Goal: Find specific page/section: Find specific page/section

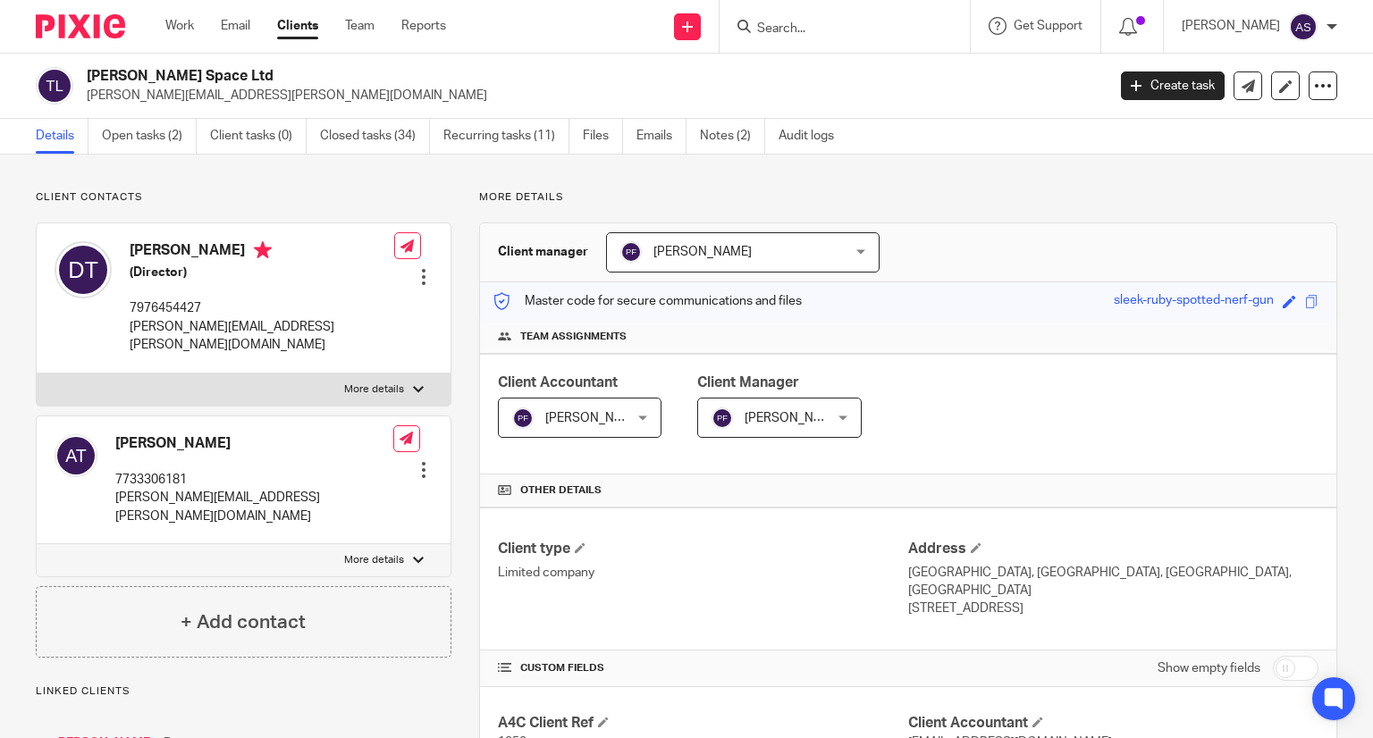
scroll to position [204, 0]
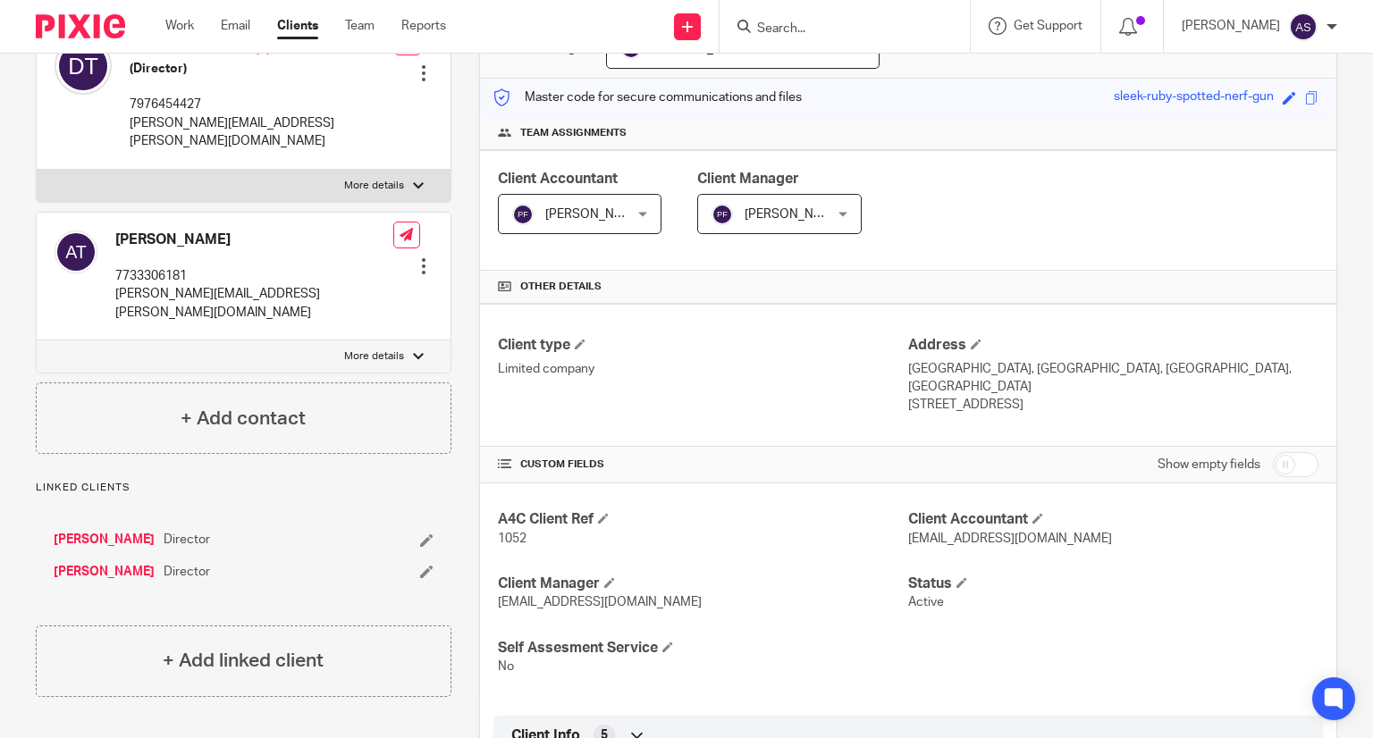
click at [801, 30] on input "Search" at bounding box center [835, 29] width 161 height 16
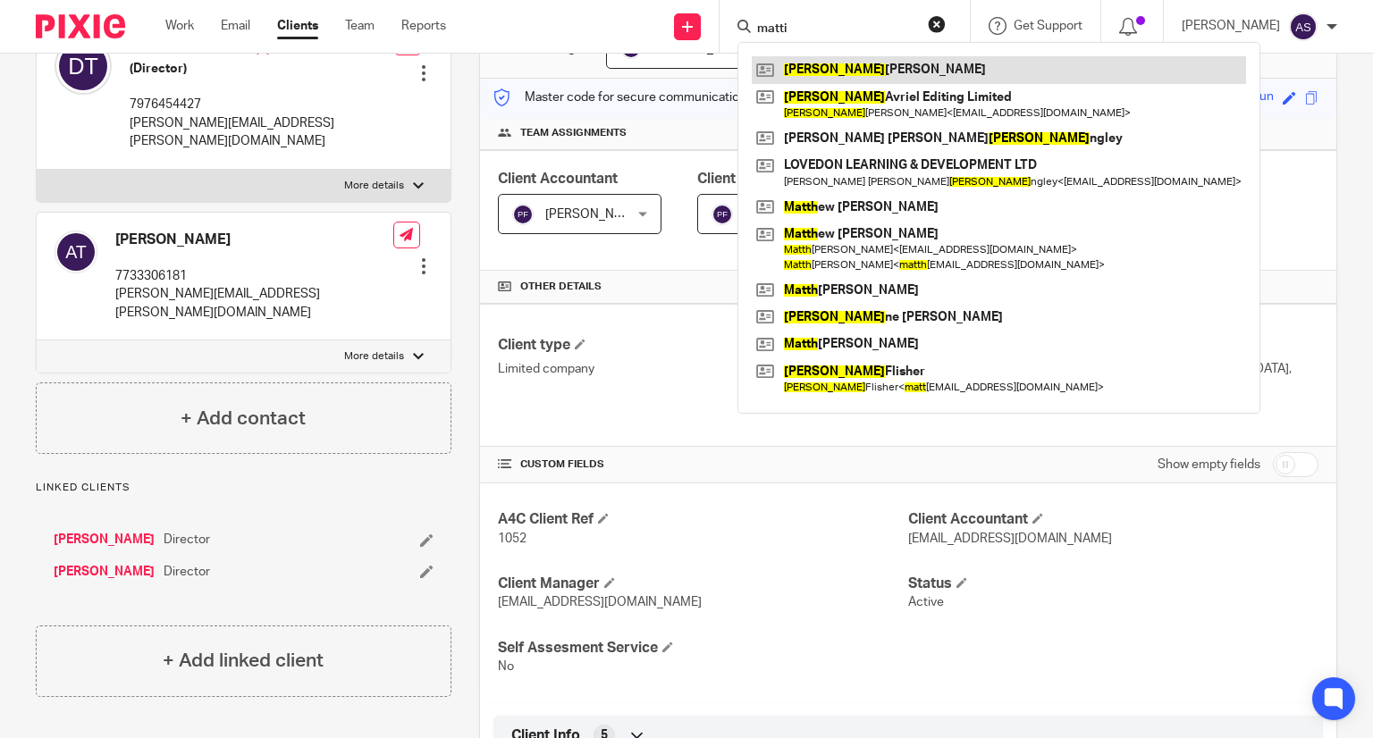
type input "matti"
click at [866, 67] on link at bounding box center [999, 69] width 494 height 27
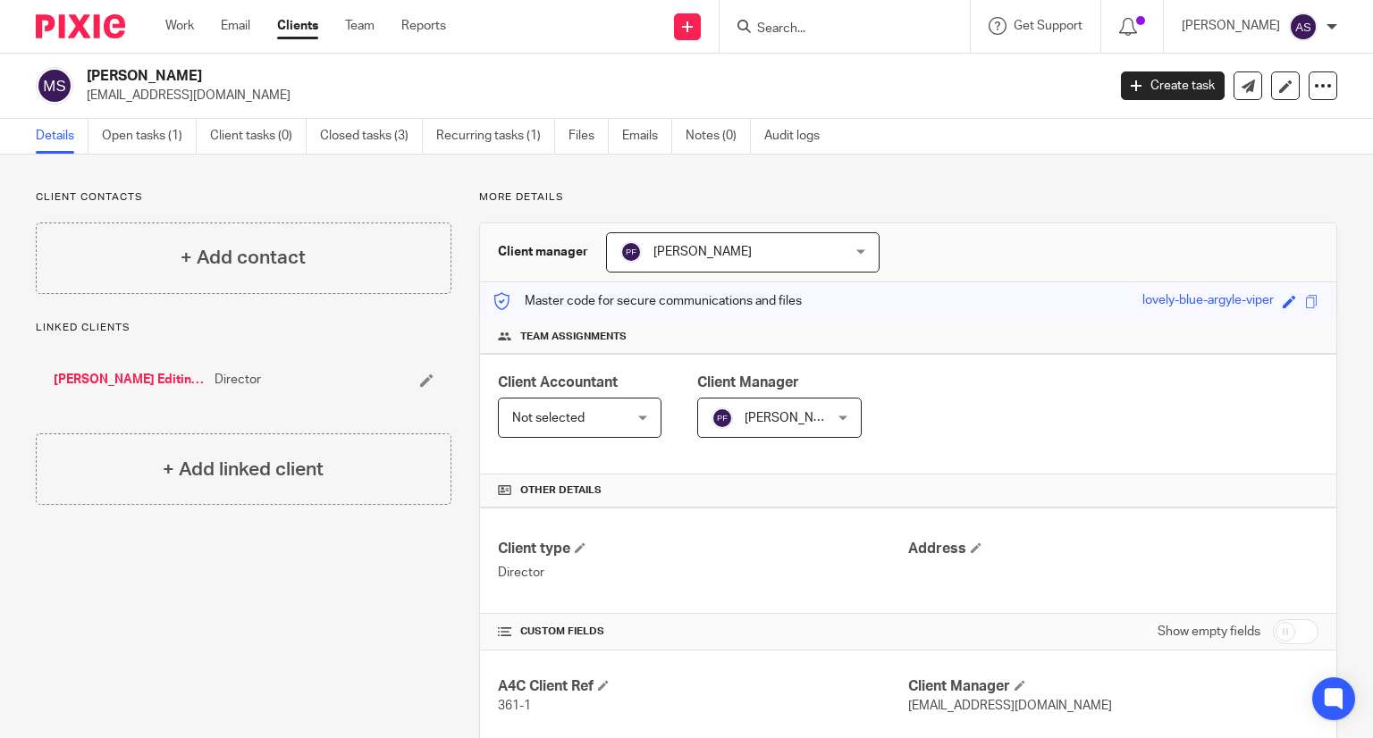
drag, startPoint x: 88, startPoint y: 71, endPoint x: 236, endPoint y: 72, distance: 148.4
click at [236, 72] on h2 "Mattitiahou Szlajcher" at bounding box center [490, 76] width 806 height 19
copy h2 "Mattitiahou Szlajcher"
click at [805, 21] on input "Search" at bounding box center [835, 29] width 161 height 16
paste input "[PERSON_NAME] [PERSON_NAME]"
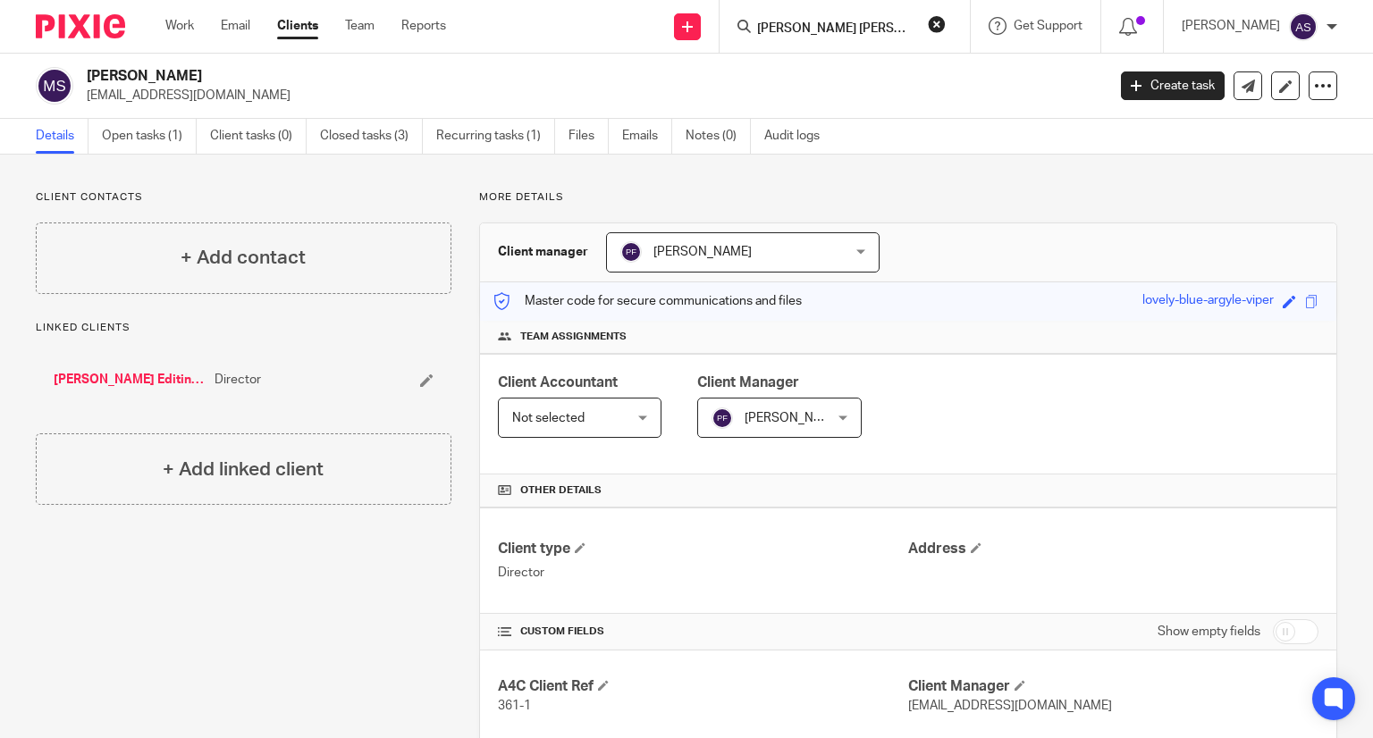
type input "[PERSON_NAME] [PERSON_NAME]"
click button "submit" at bounding box center [0, 0] width 0 height 0
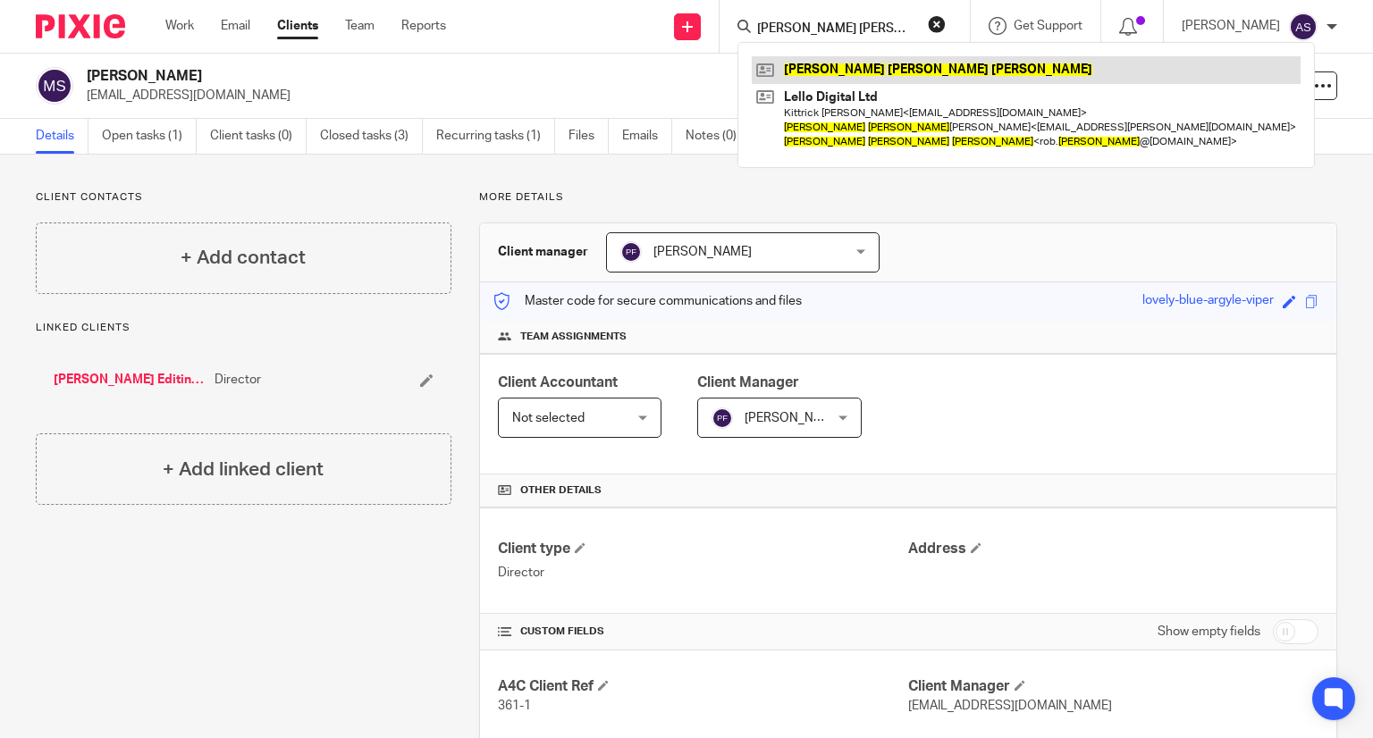
click at [868, 65] on link at bounding box center [1026, 69] width 549 height 27
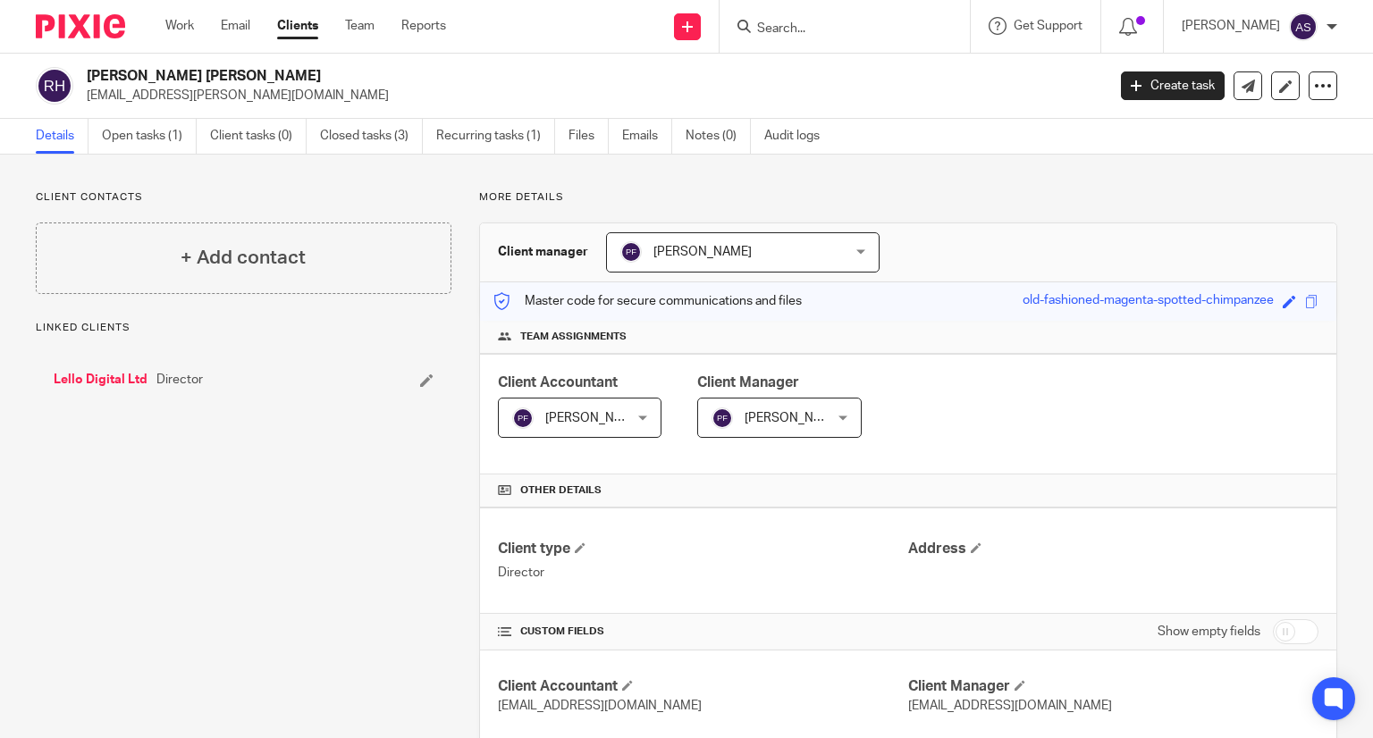
click at [101, 373] on link "Lello Digital Ltd" at bounding box center [101, 380] width 94 height 18
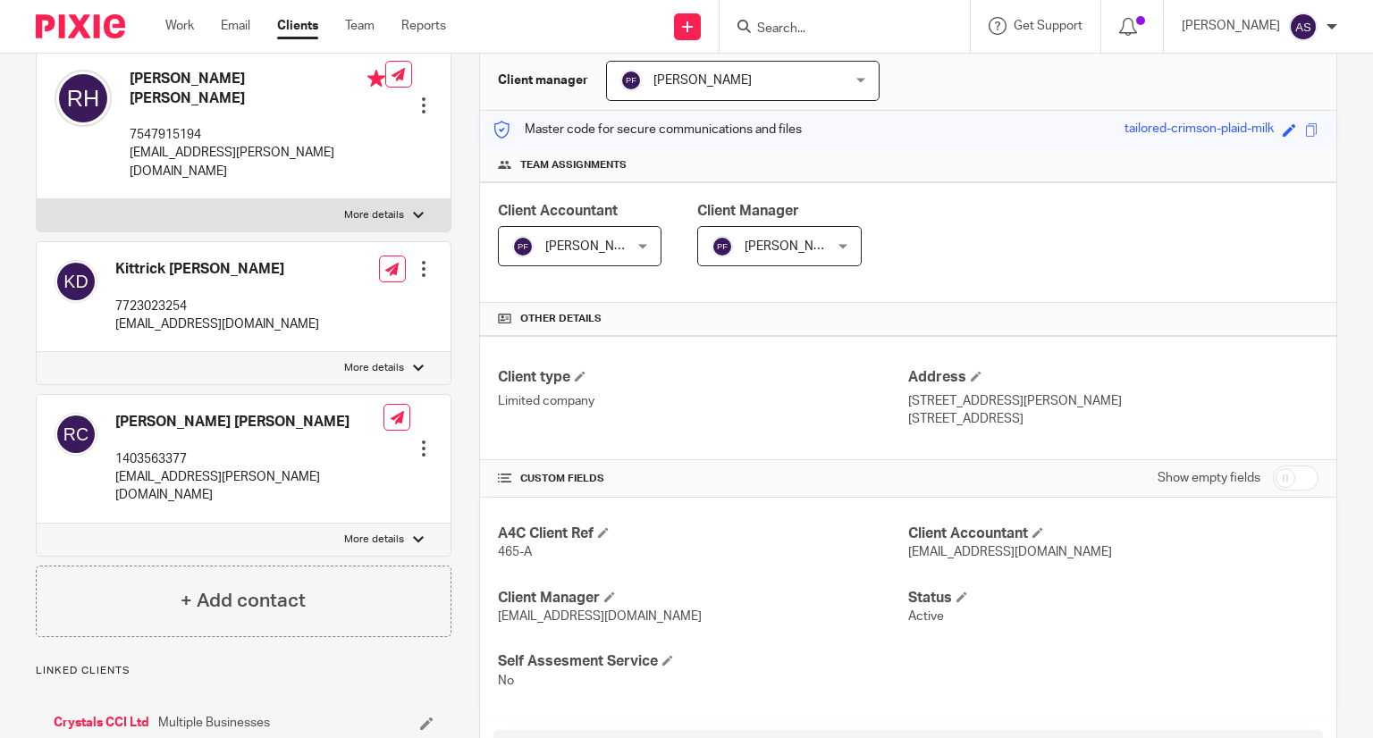
scroll to position [179, 0]
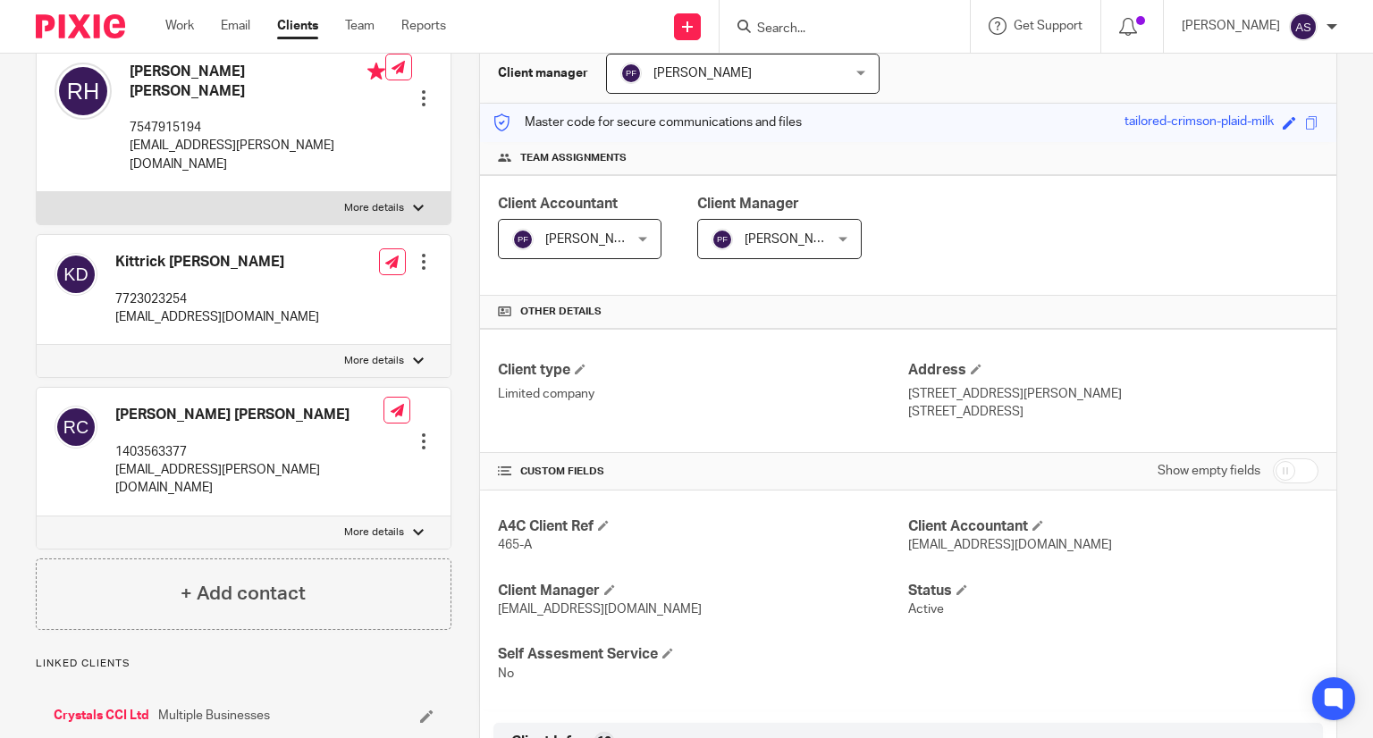
click at [808, 30] on input "Search" at bounding box center [835, 29] width 161 height 16
paste input "[PERSON_NAME] [PERSON_NAME]"
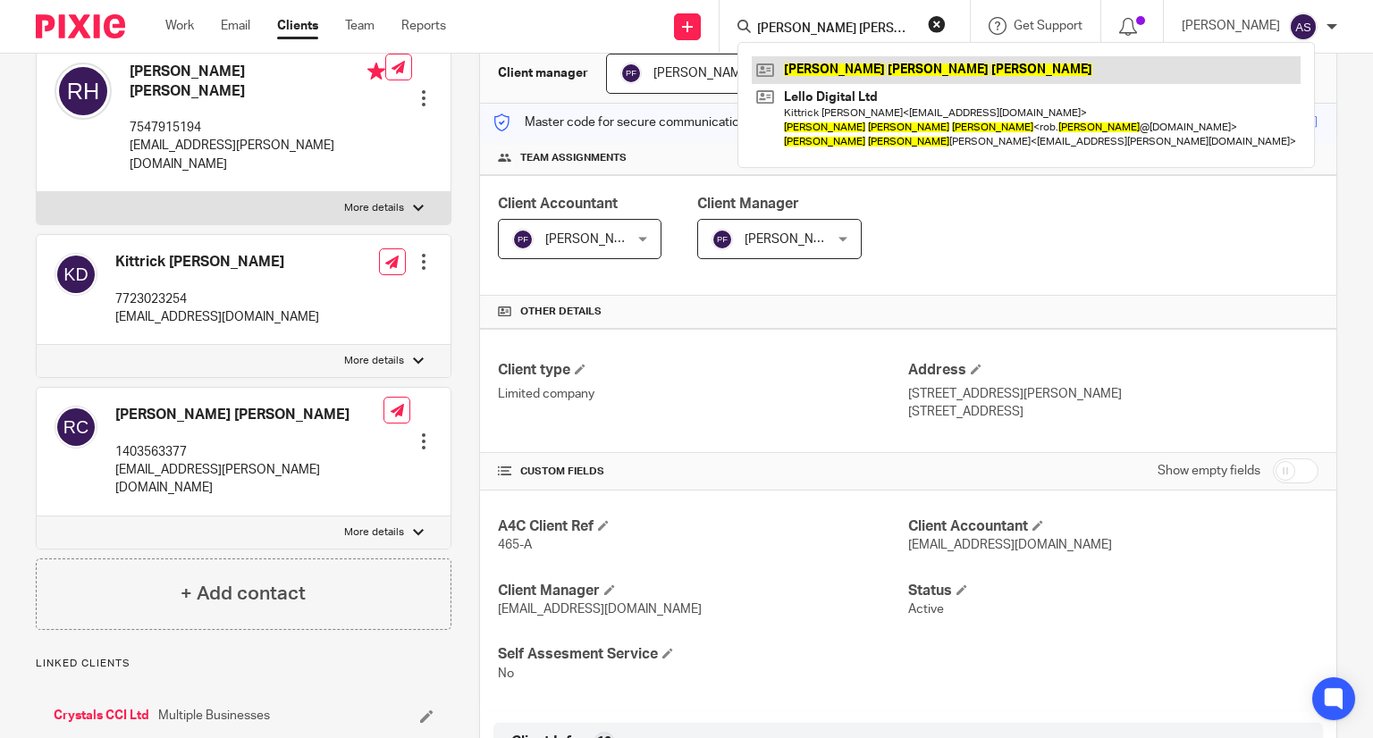
type input "[PERSON_NAME] [PERSON_NAME]"
click at [858, 69] on link at bounding box center [1026, 69] width 549 height 27
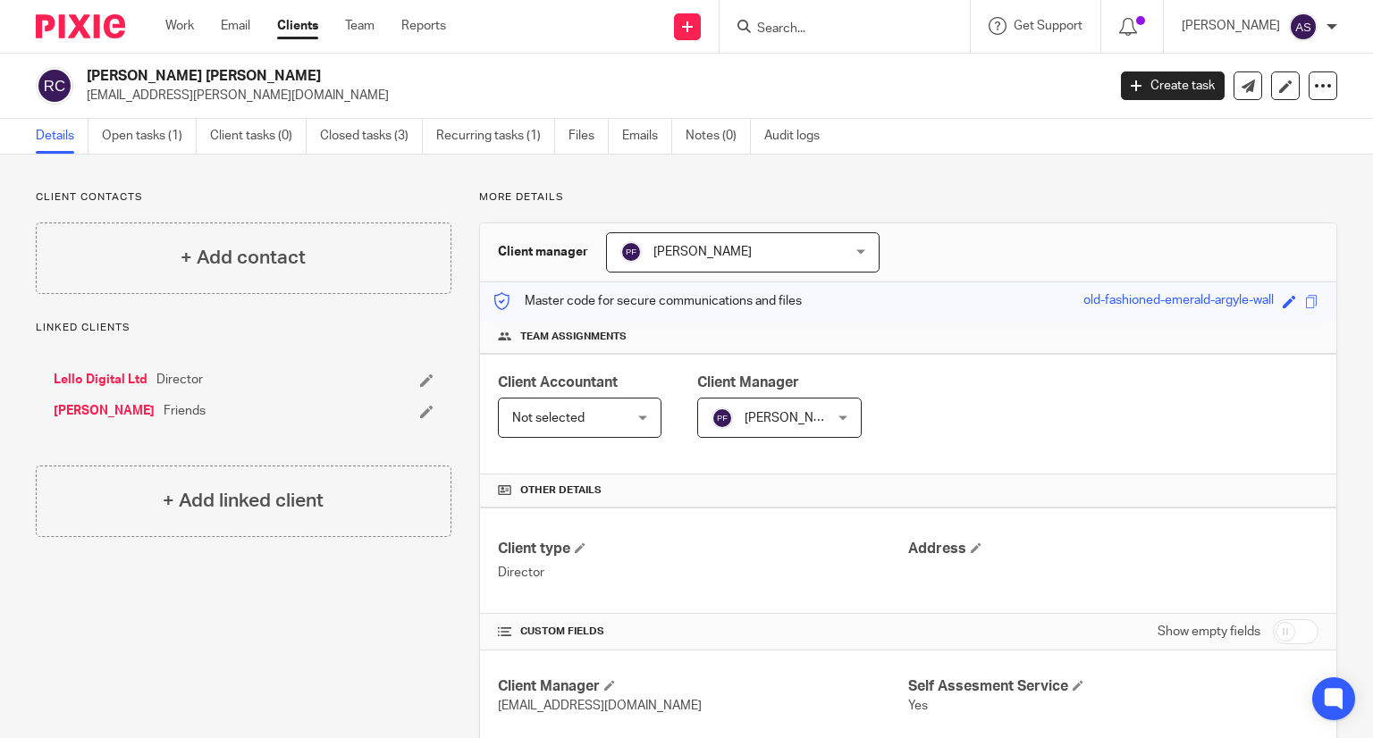
click at [125, 373] on link "Lello Digital Ltd" at bounding box center [101, 380] width 94 height 18
click at [805, 22] on input "Search" at bounding box center [835, 29] width 161 height 16
paste input "Kittrick [PERSON_NAME]"
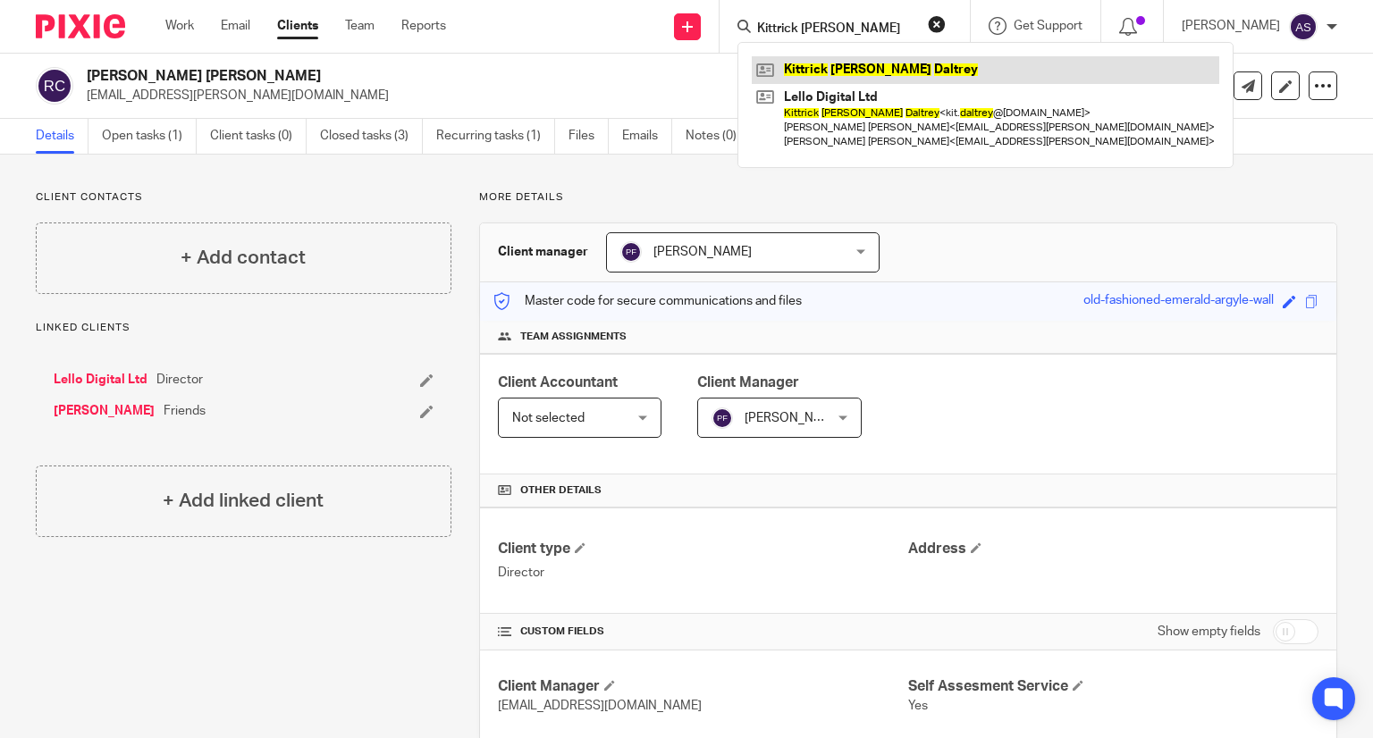
type input "Kittrick [PERSON_NAME]"
click at [817, 69] on link at bounding box center [985, 69] width 467 height 27
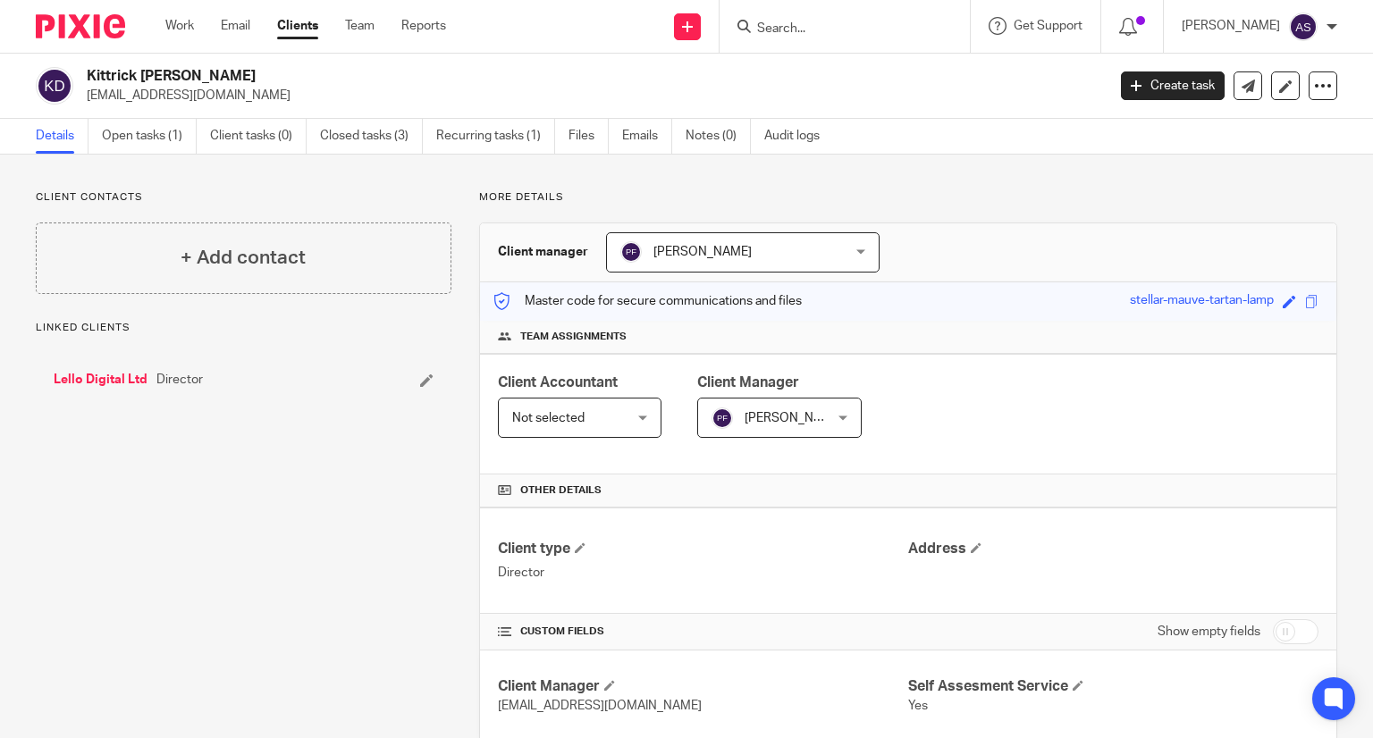
click at [118, 383] on link "Lello Digital Ltd" at bounding box center [101, 380] width 94 height 18
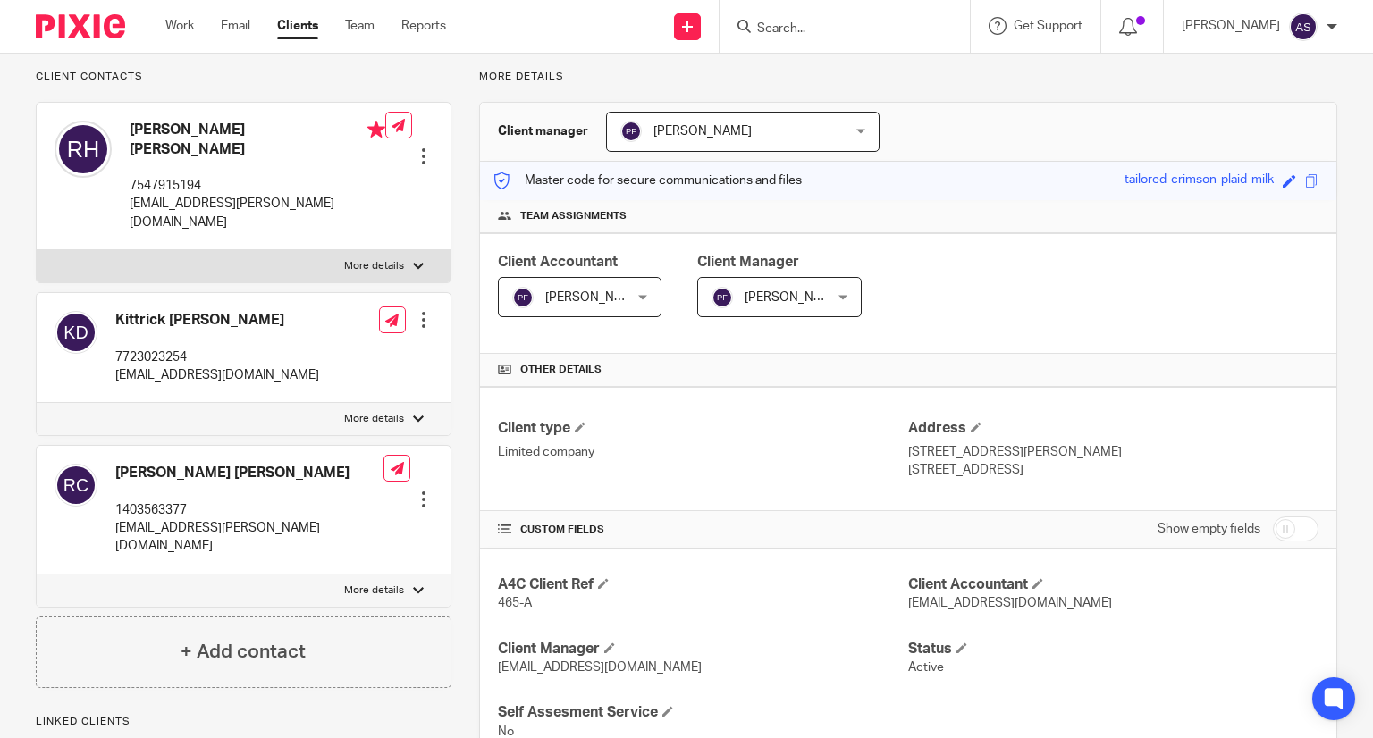
scroll to position [122, 0]
click at [792, 35] on input "Search" at bounding box center [835, 29] width 161 height 16
paste input "Darren Phillips"
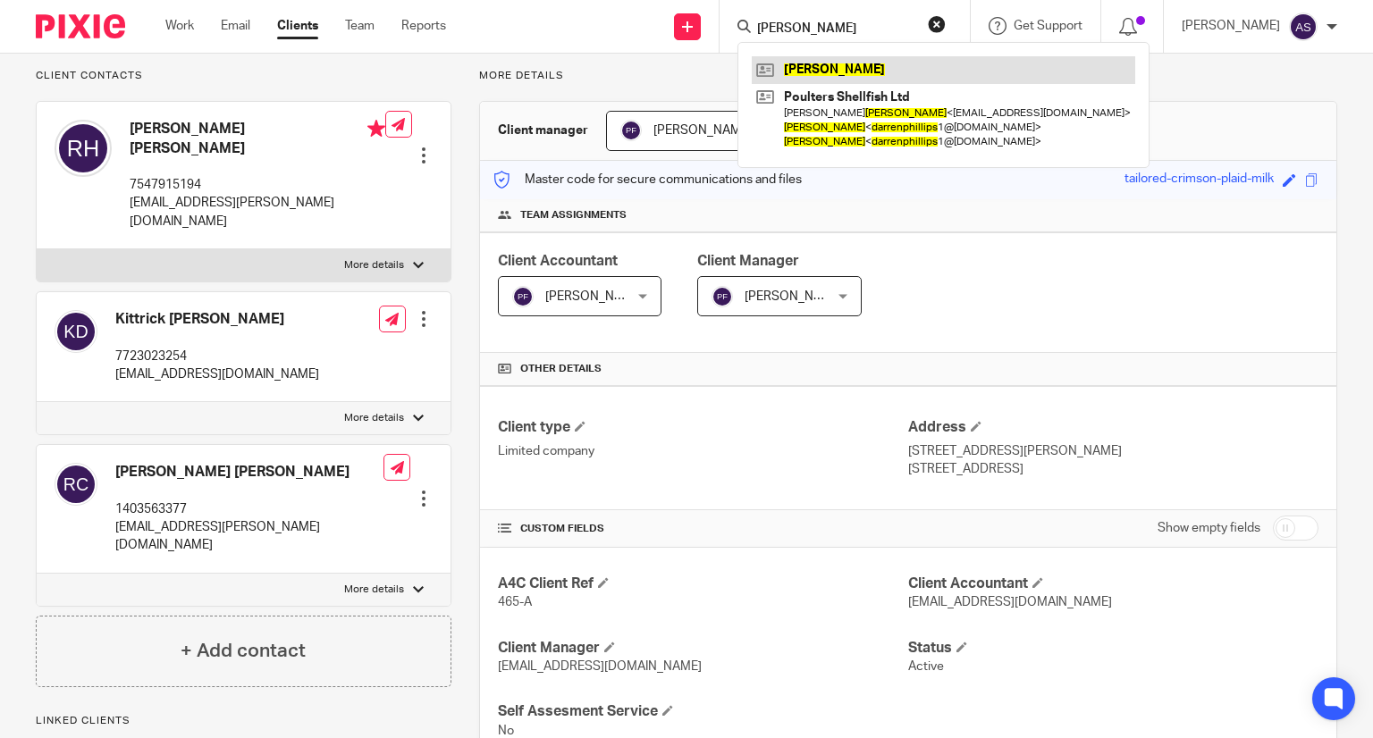
type input "[PERSON_NAME]"
click at [862, 71] on link at bounding box center [943, 69] width 383 height 27
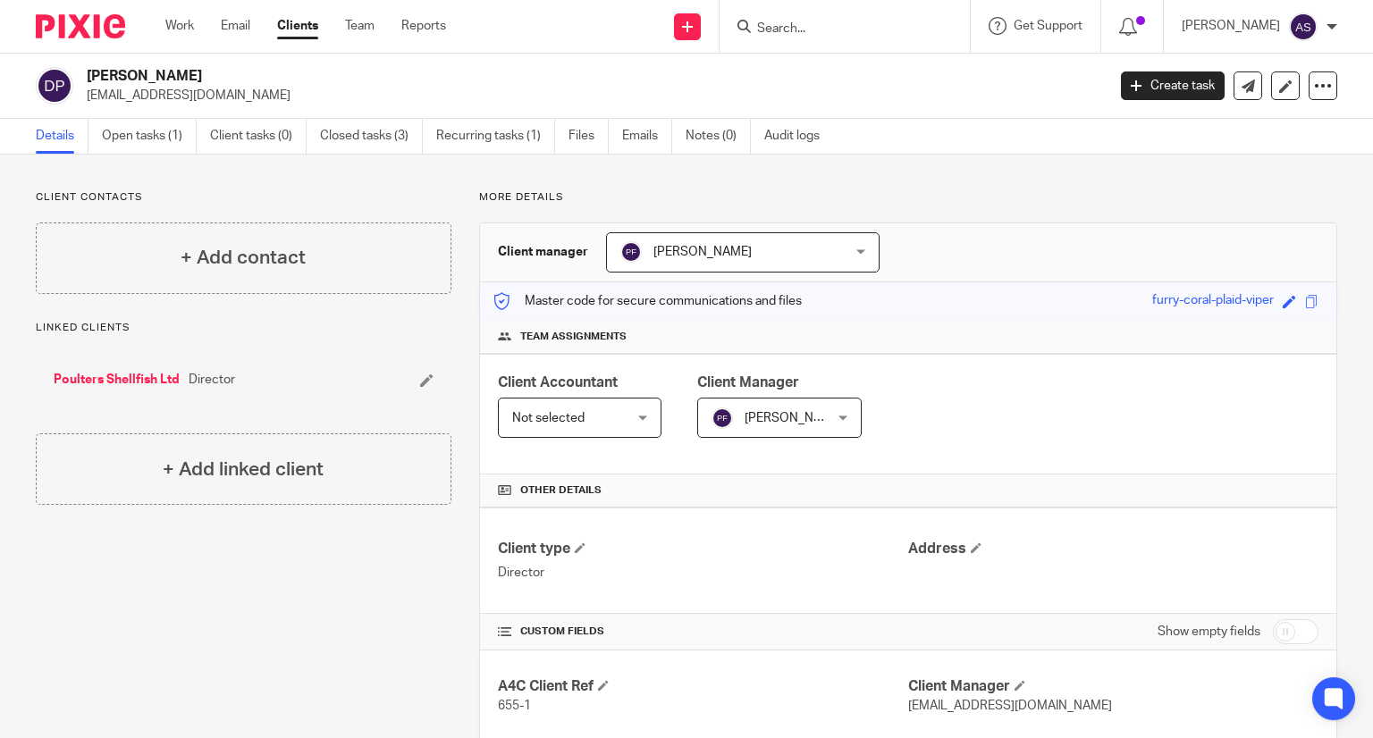
click at [808, 35] on input "Search" at bounding box center [835, 29] width 161 height 16
paste input "[PERSON_NAME]"
type input "[PERSON_NAME]"
click at [879, 71] on link at bounding box center [872, 69] width 241 height 27
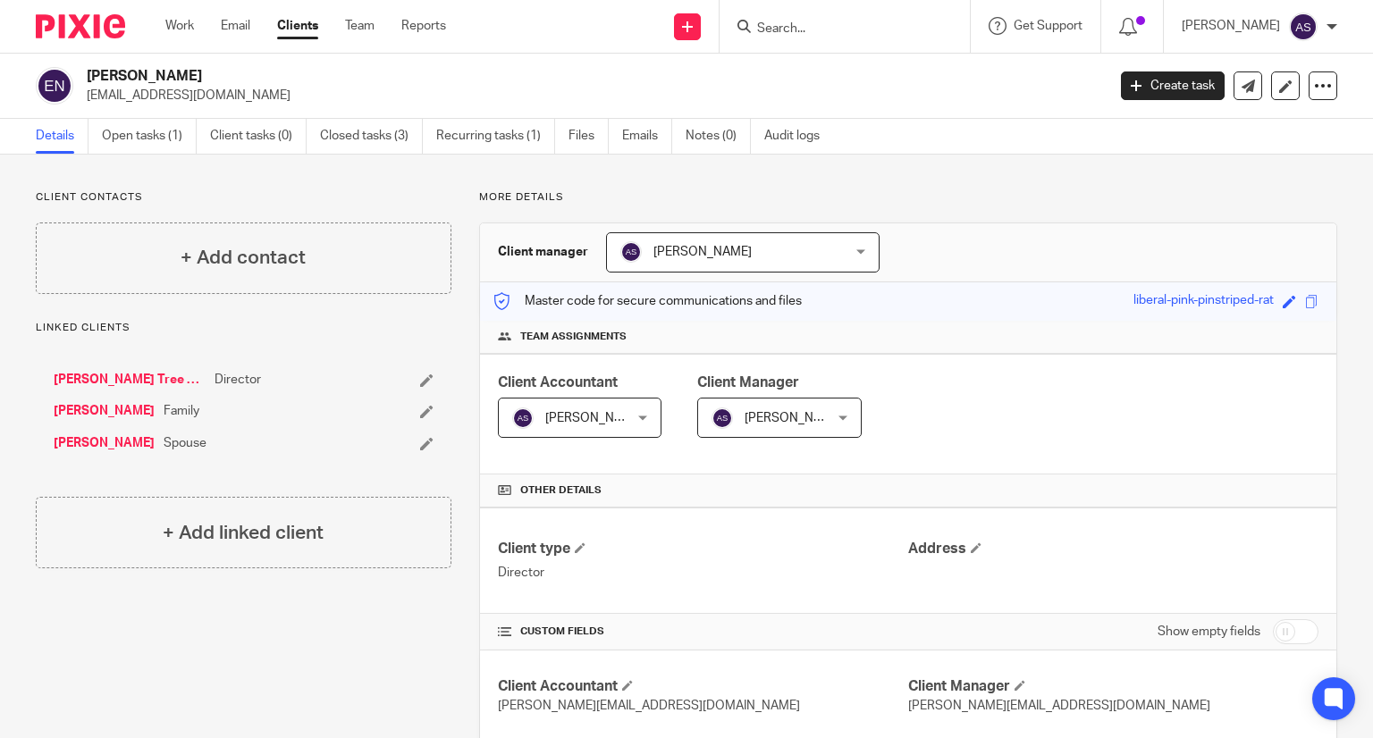
click at [140, 374] on link "[PERSON_NAME] Tree Surgeons Ltd" at bounding box center [130, 380] width 152 height 18
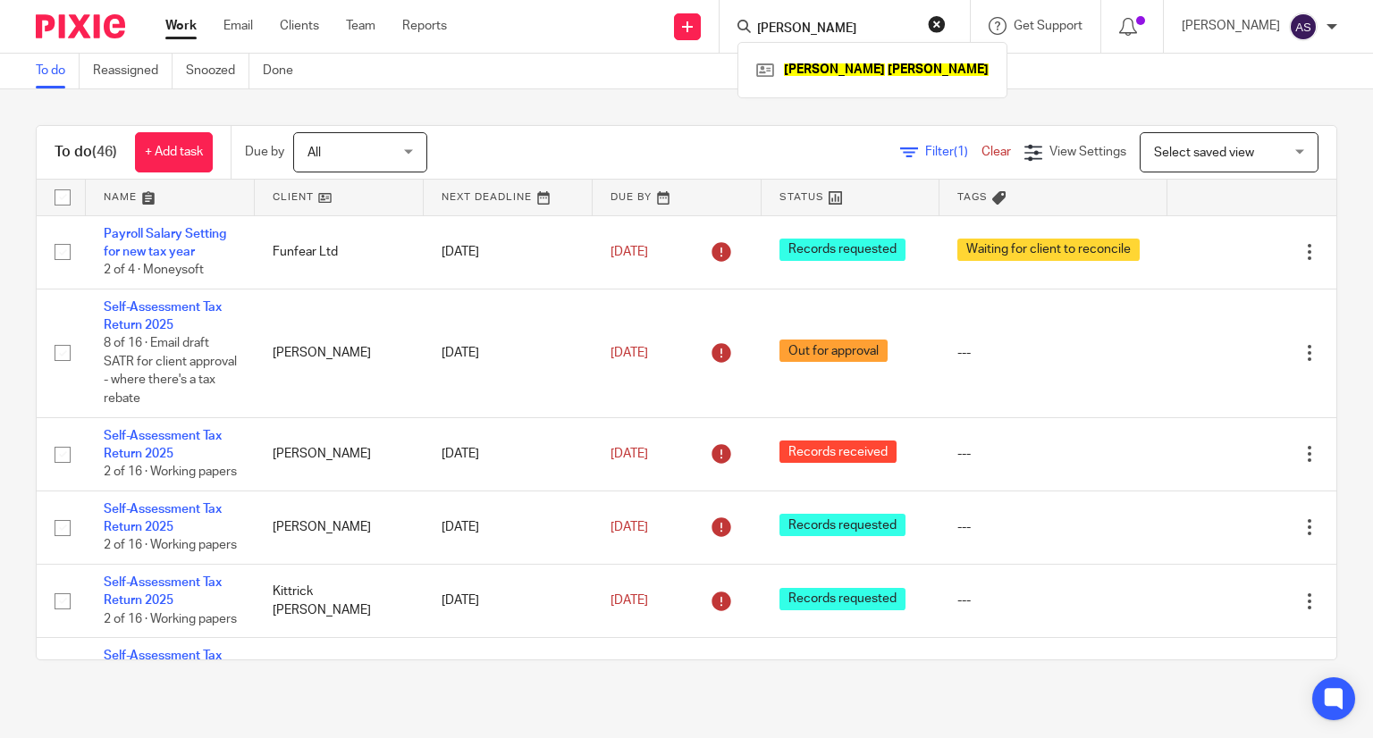
type input "[PERSON_NAME]"
click at [834, 51] on div "[PERSON_NAME]" at bounding box center [872, 69] width 270 height 55
click at [838, 57] on link at bounding box center [872, 69] width 241 height 27
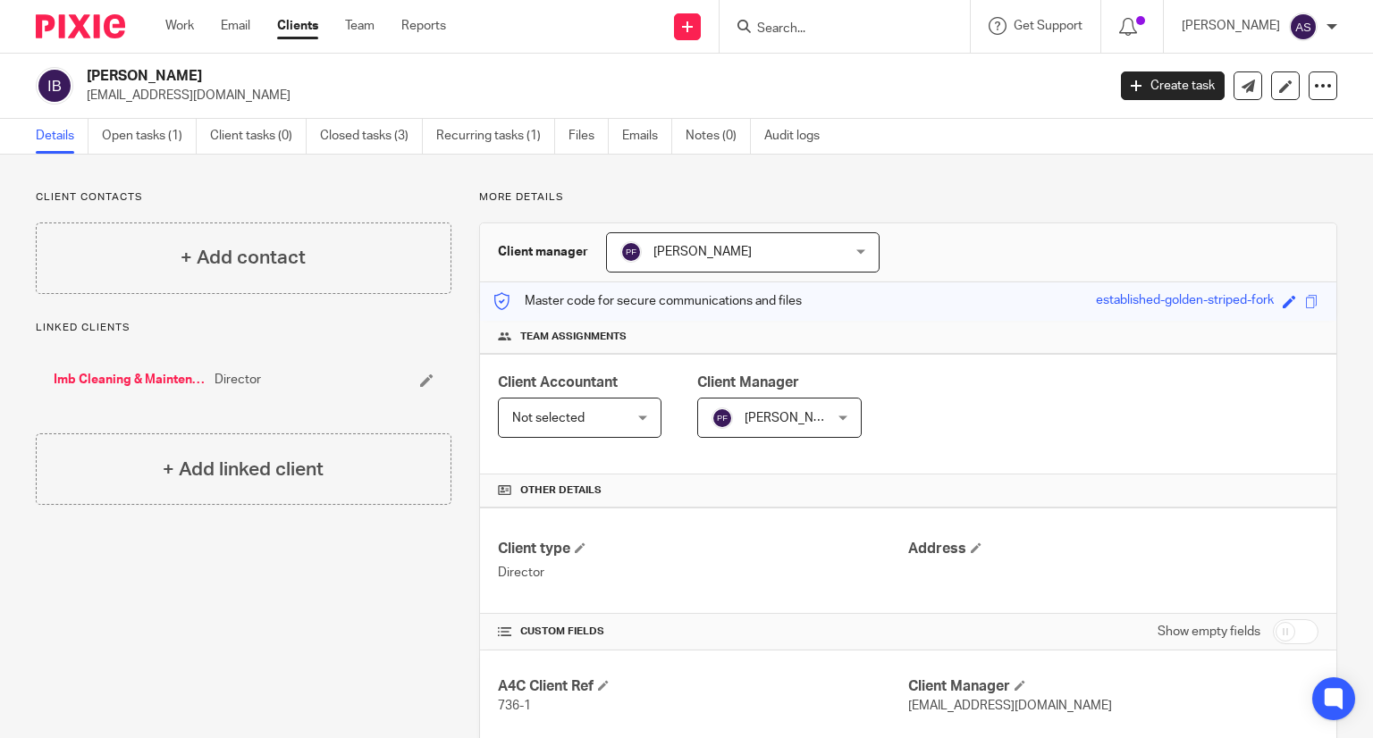
click at [800, 29] on input "Search" at bounding box center [835, 29] width 161 height 16
paste input "[PERSON_NAME]"
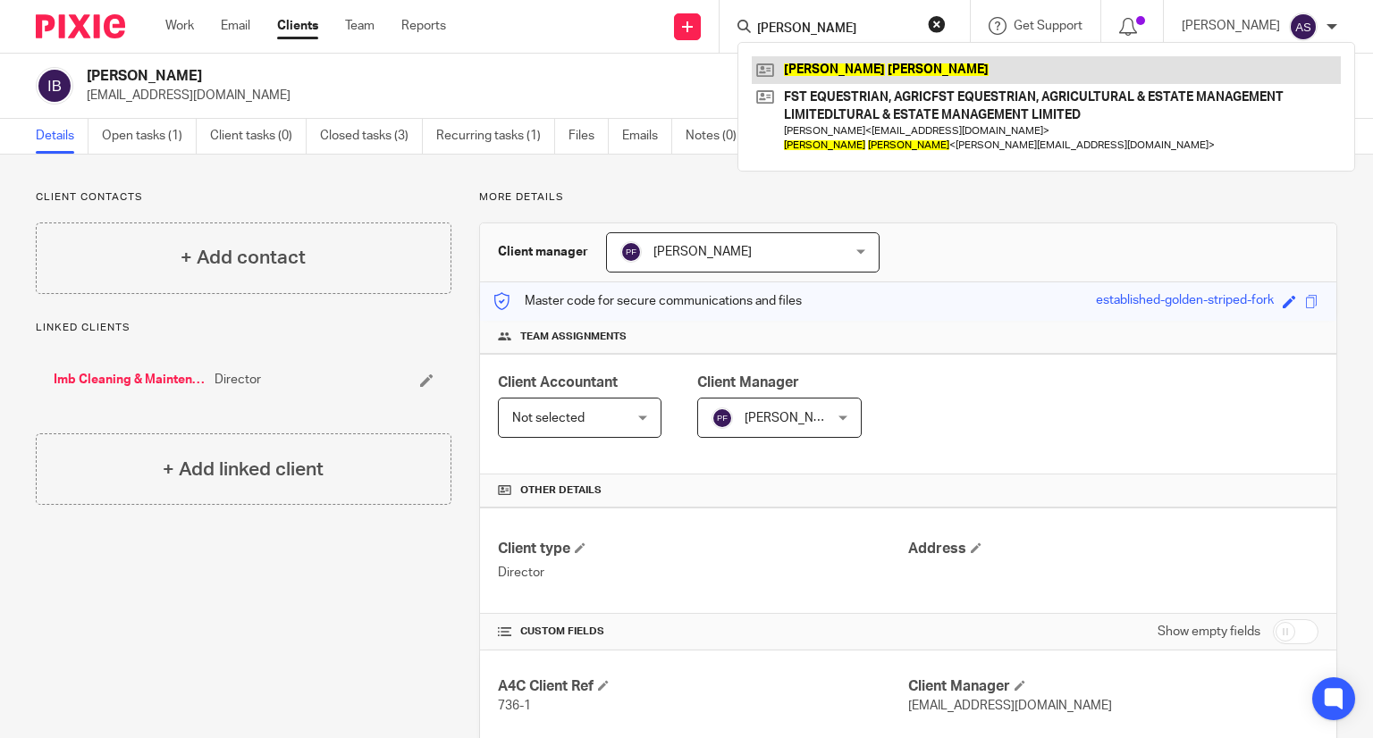
type input "[PERSON_NAME]"
click at [862, 76] on link at bounding box center [1046, 69] width 589 height 27
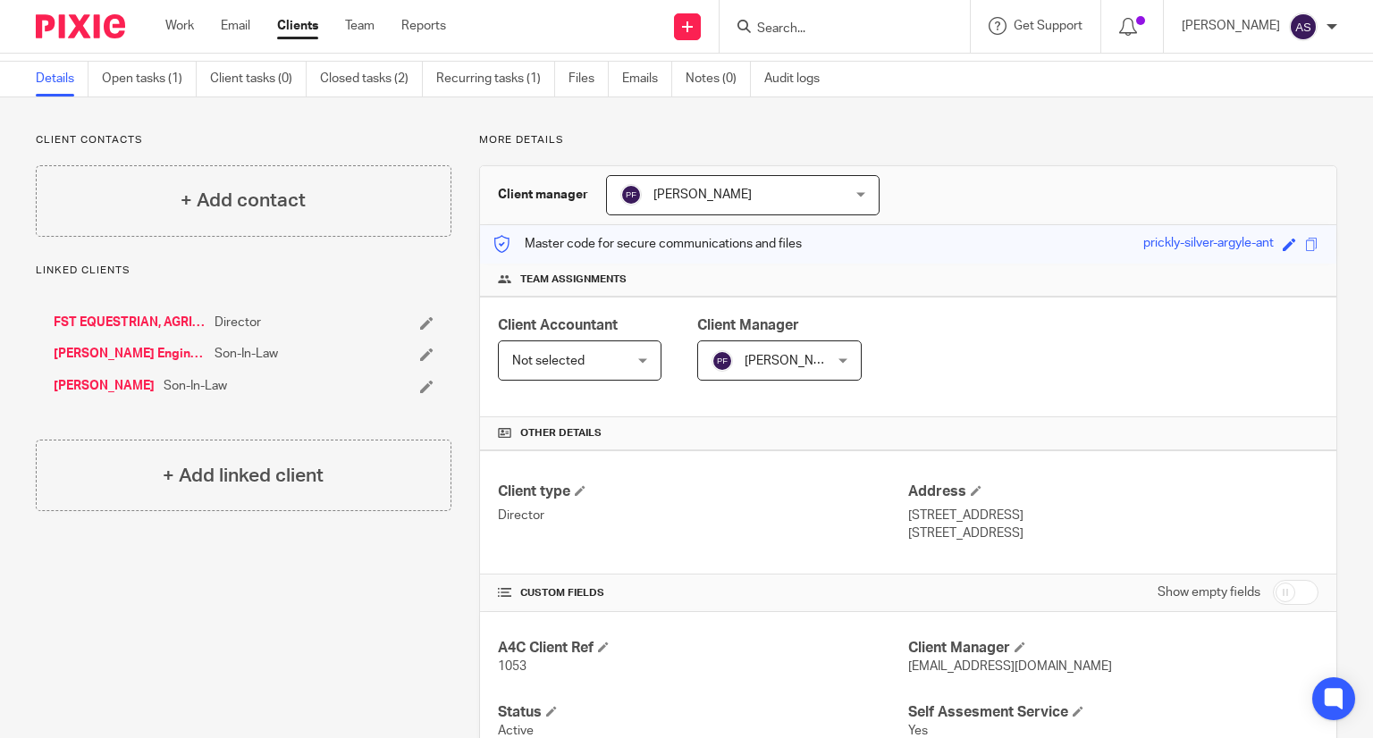
scroll to position [89, 0]
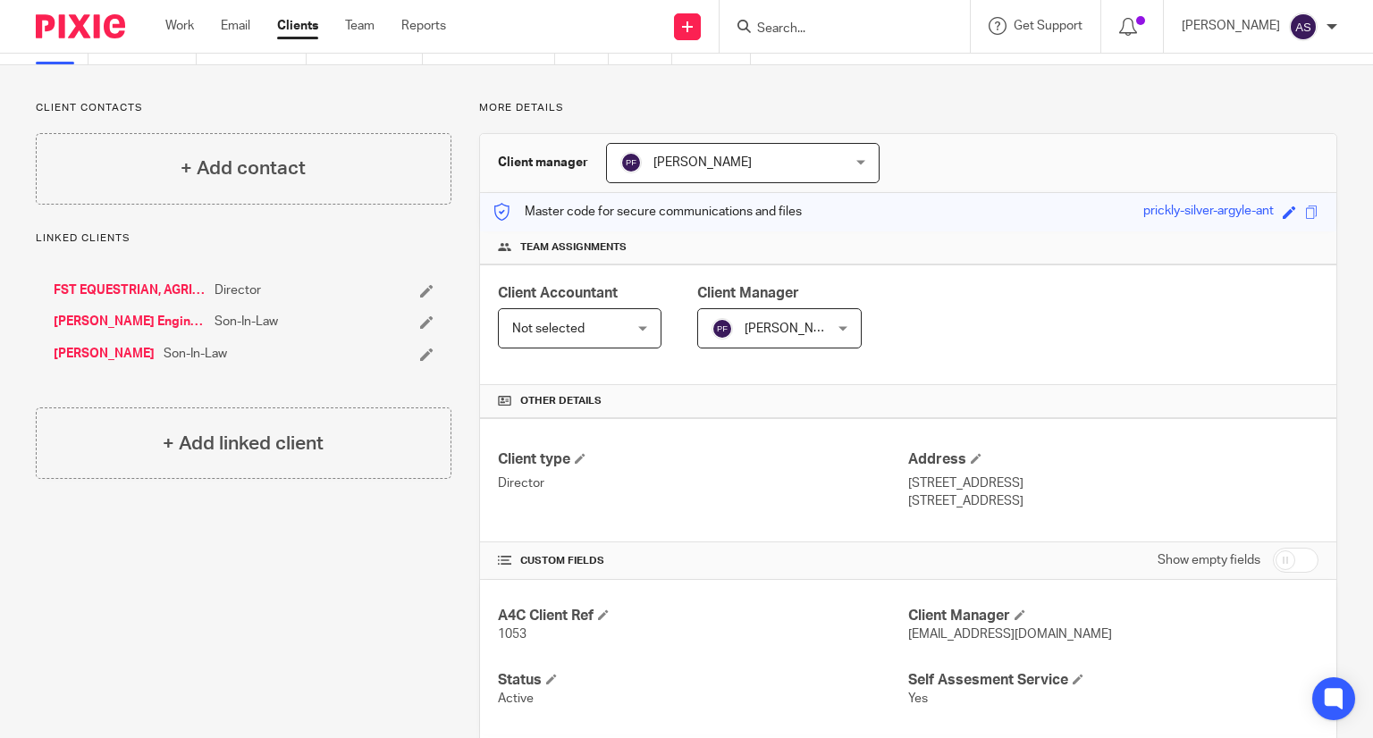
click at [800, 19] on form at bounding box center [850, 26] width 190 height 22
click at [808, 21] on input "Search" at bounding box center [835, 29] width 161 height 16
paste input "[PERSON_NAME]"
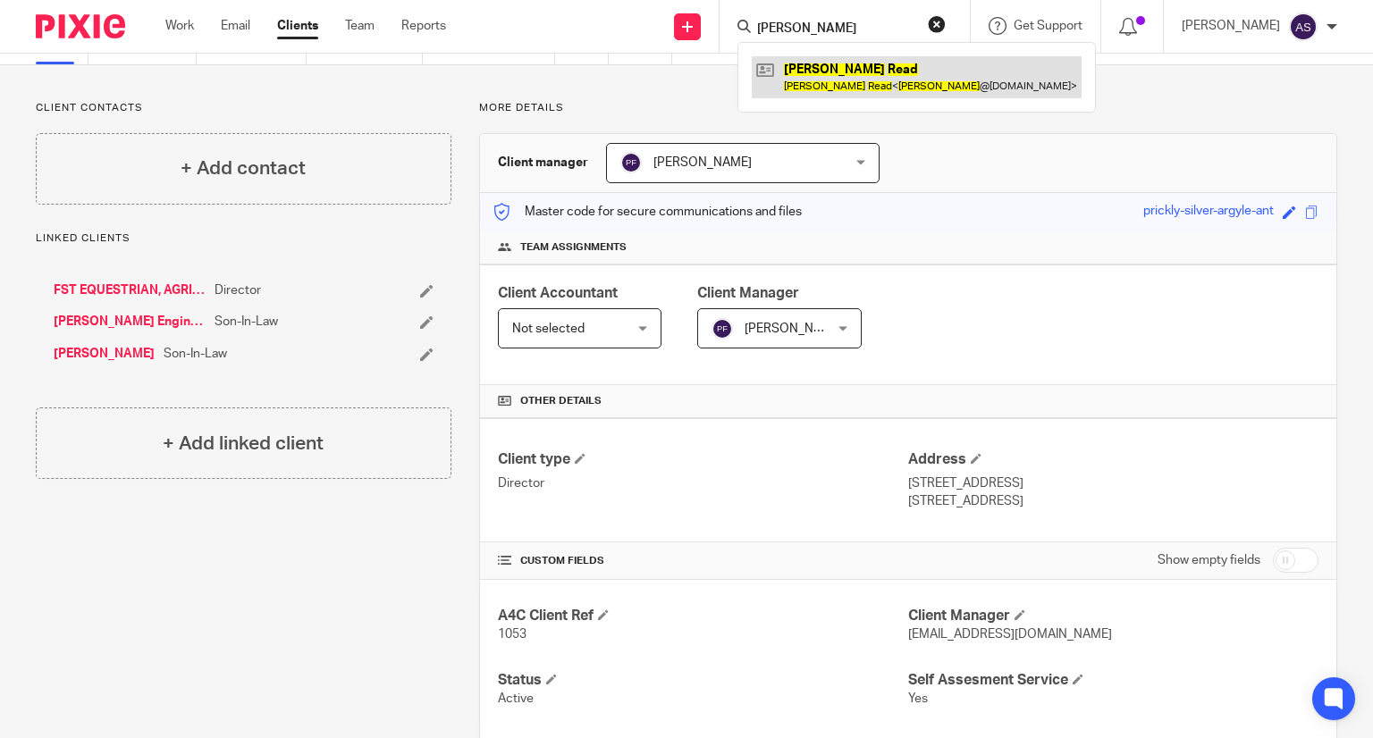
type input "[PERSON_NAME]"
click at [916, 63] on link at bounding box center [917, 76] width 330 height 41
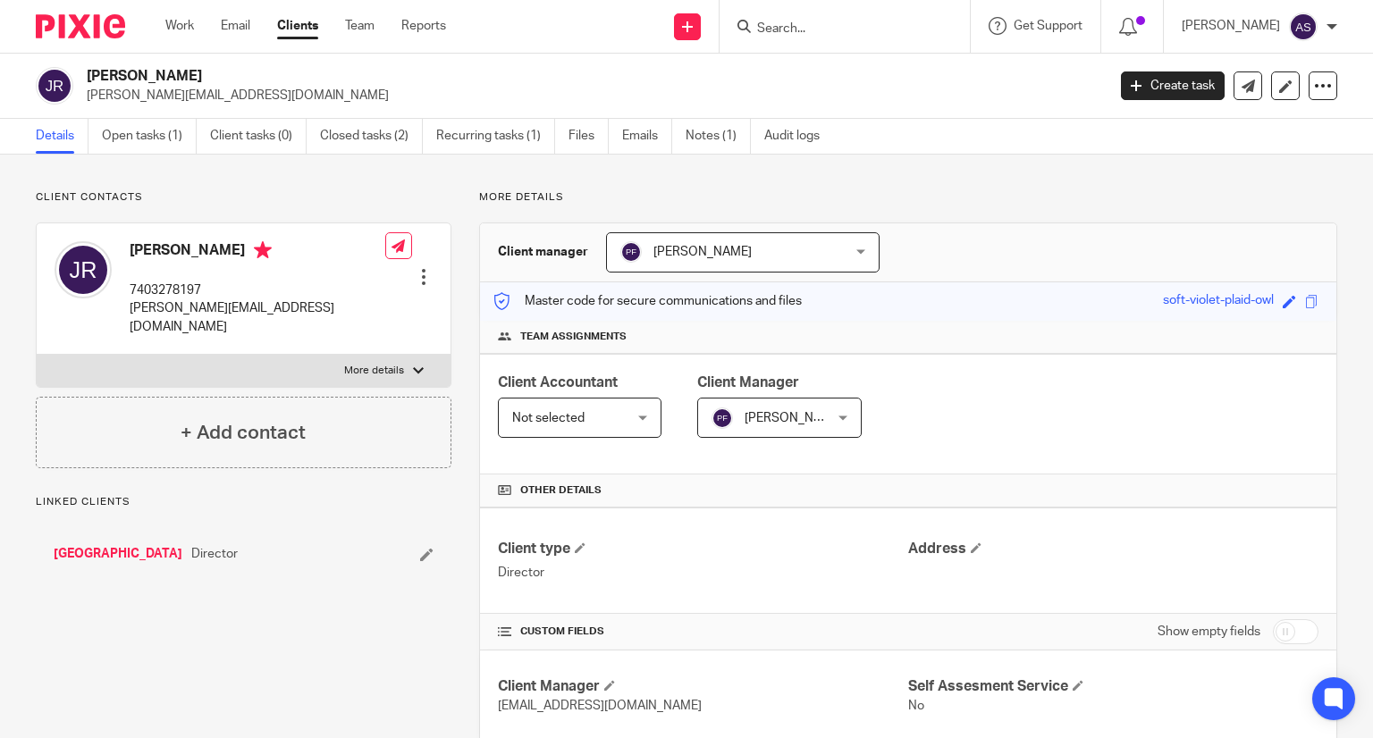
scroll to position [89, 0]
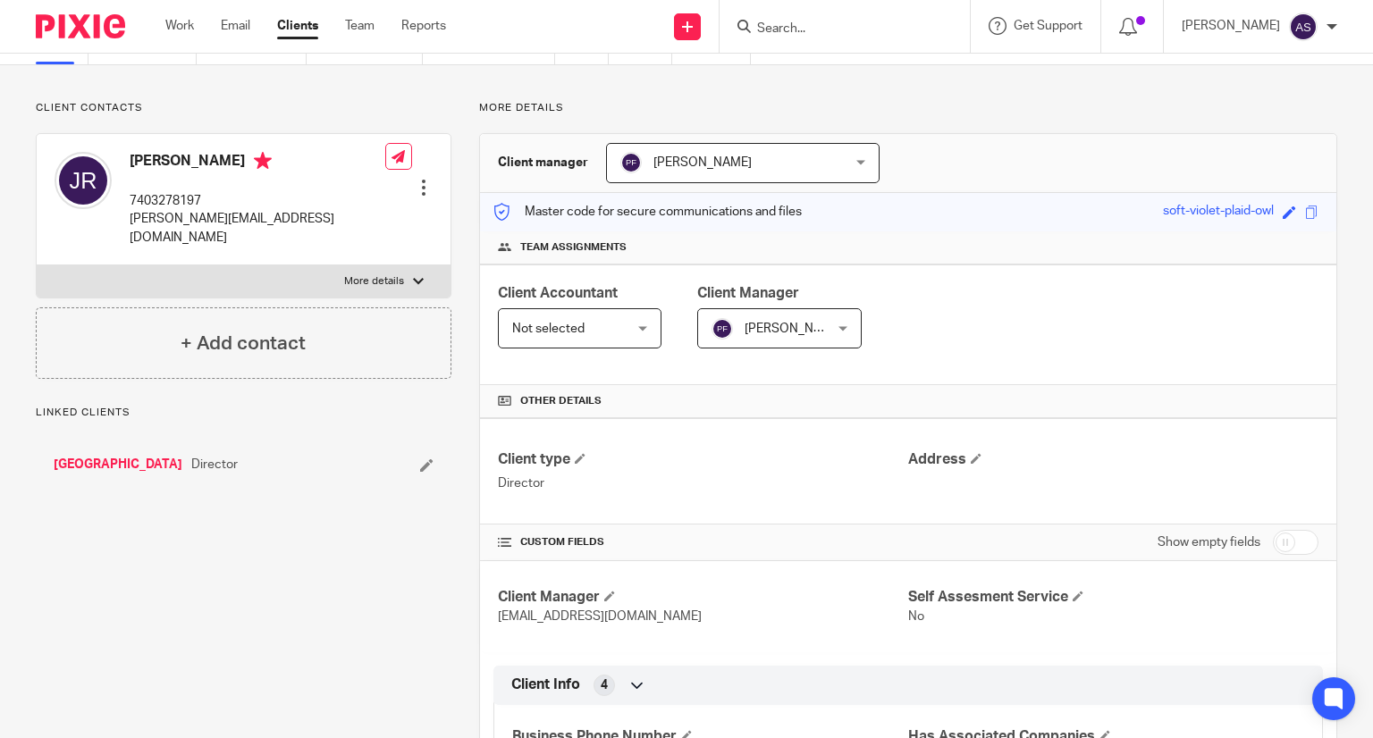
click at [111, 456] on link "[GEOGRAPHIC_DATA]" at bounding box center [118, 465] width 129 height 18
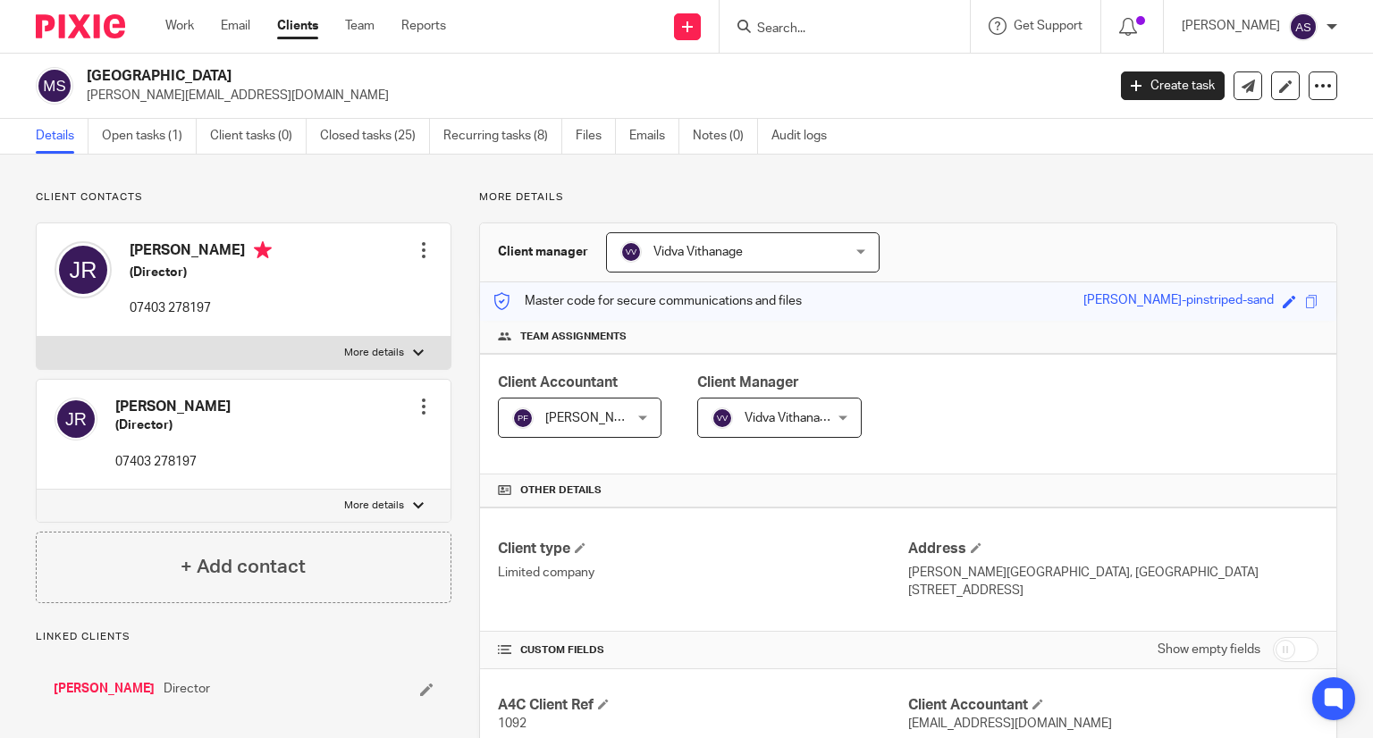
click at [844, 22] on input "Search" at bounding box center [835, 29] width 161 height 16
paste input "[PERSON_NAME]"
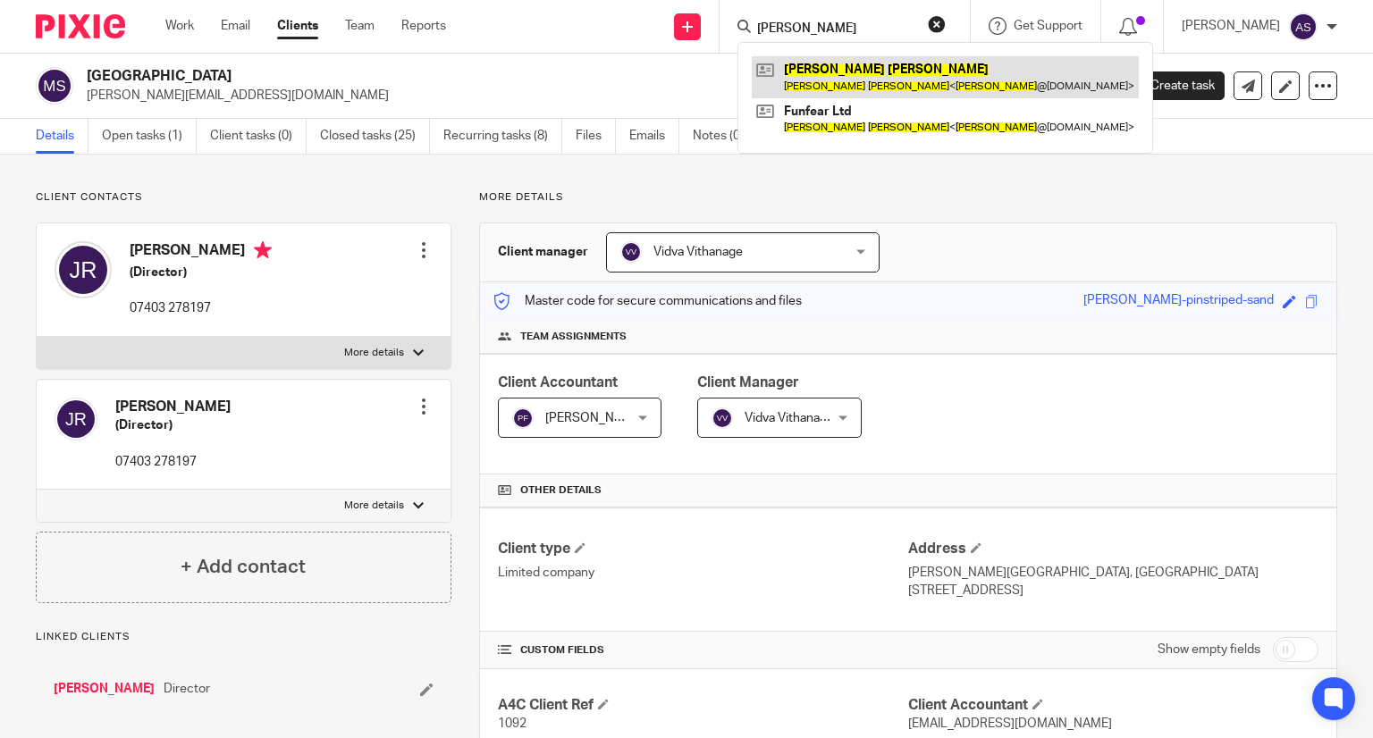
type input "[PERSON_NAME]"
click at [912, 74] on link at bounding box center [945, 76] width 387 height 41
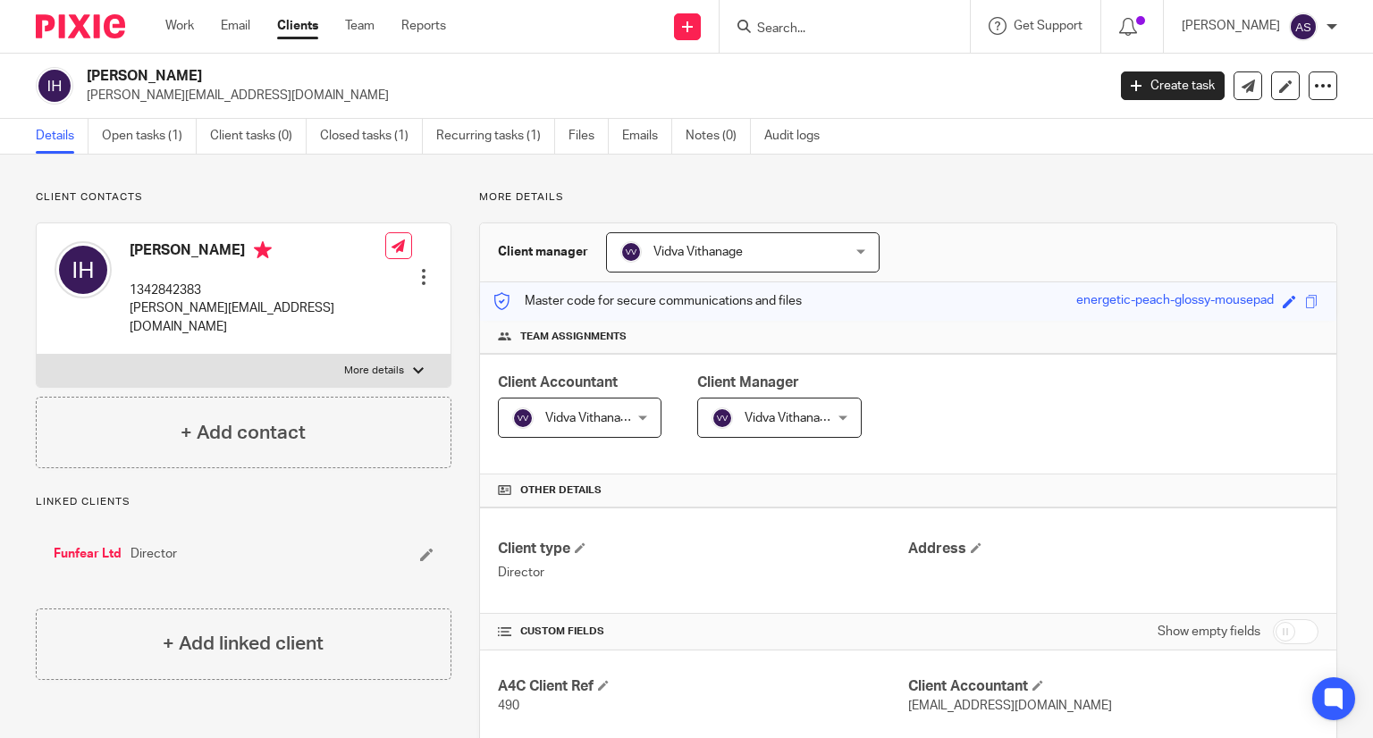
click at [806, 27] on input "Search" at bounding box center [835, 29] width 161 height 16
paste input "Lynsey Golan"
type input "Lynsey Golan"
click at [946, 22] on button "reset" at bounding box center [937, 24] width 18 height 18
click at [328, 72] on h2 "[PERSON_NAME]" at bounding box center [490, 76] width 806 height 19
